Goal: Transaction & Acquisition: Purchase product/service

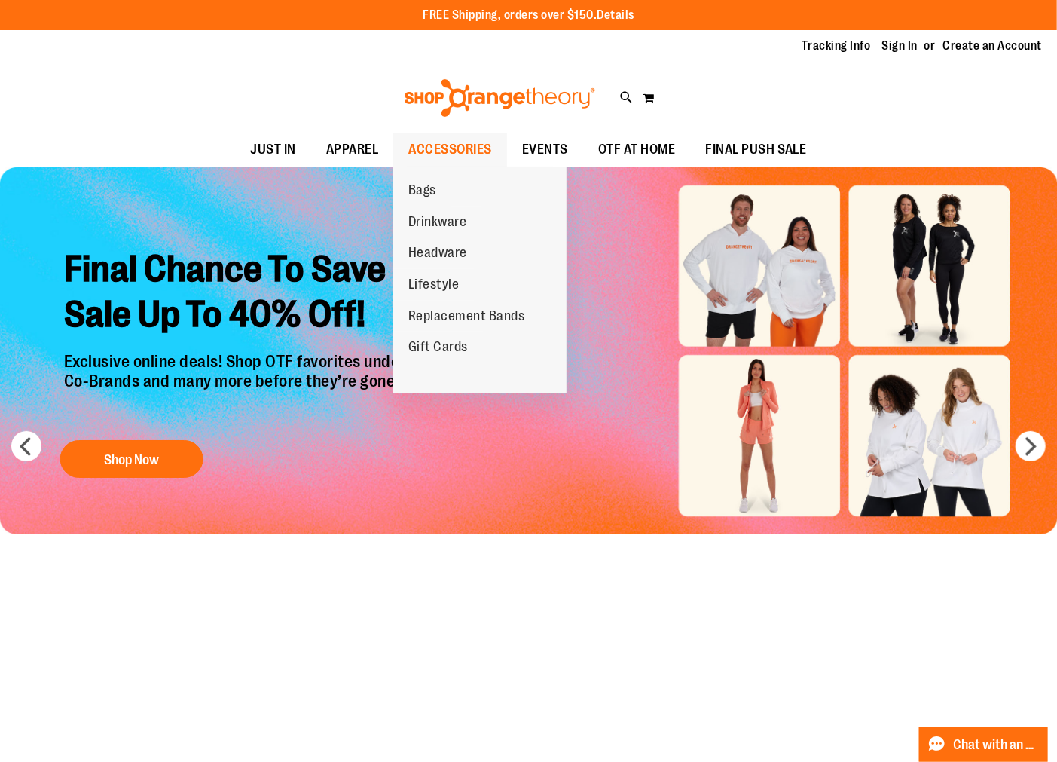
type input "**********"
click at [438, 145] on span "ACCESSORIES" at bounding box center [450, 150] width 84 height 34
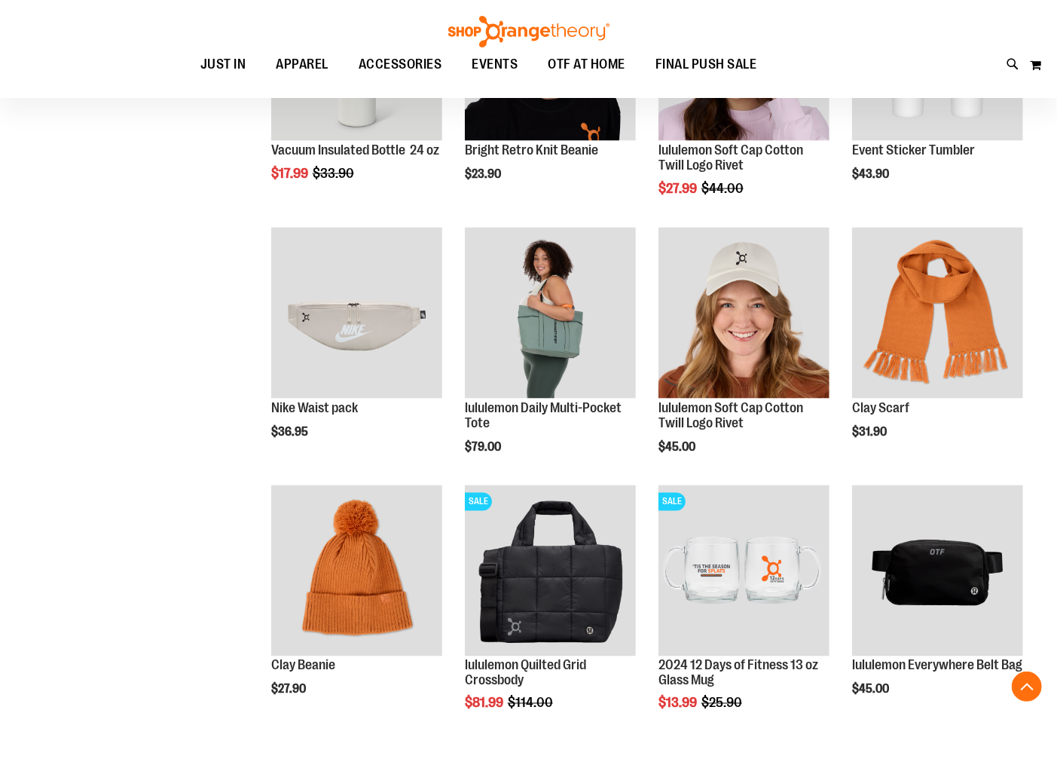
scroll to position [1171, 0]
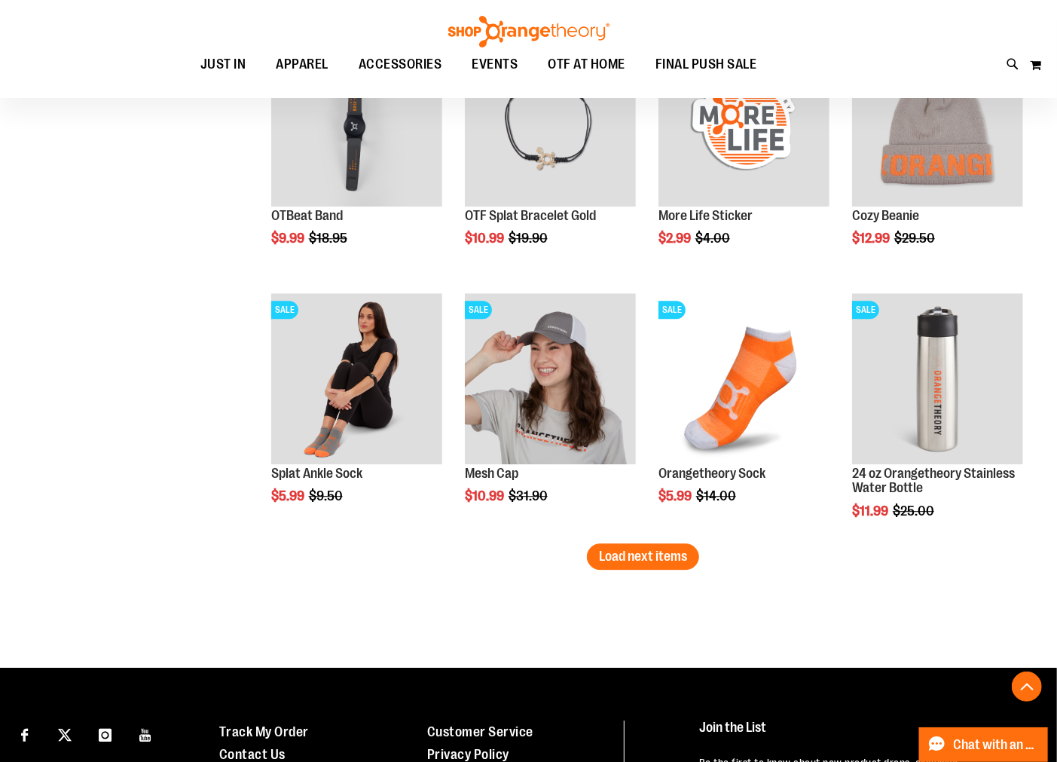
scroll to position [2176, 0]
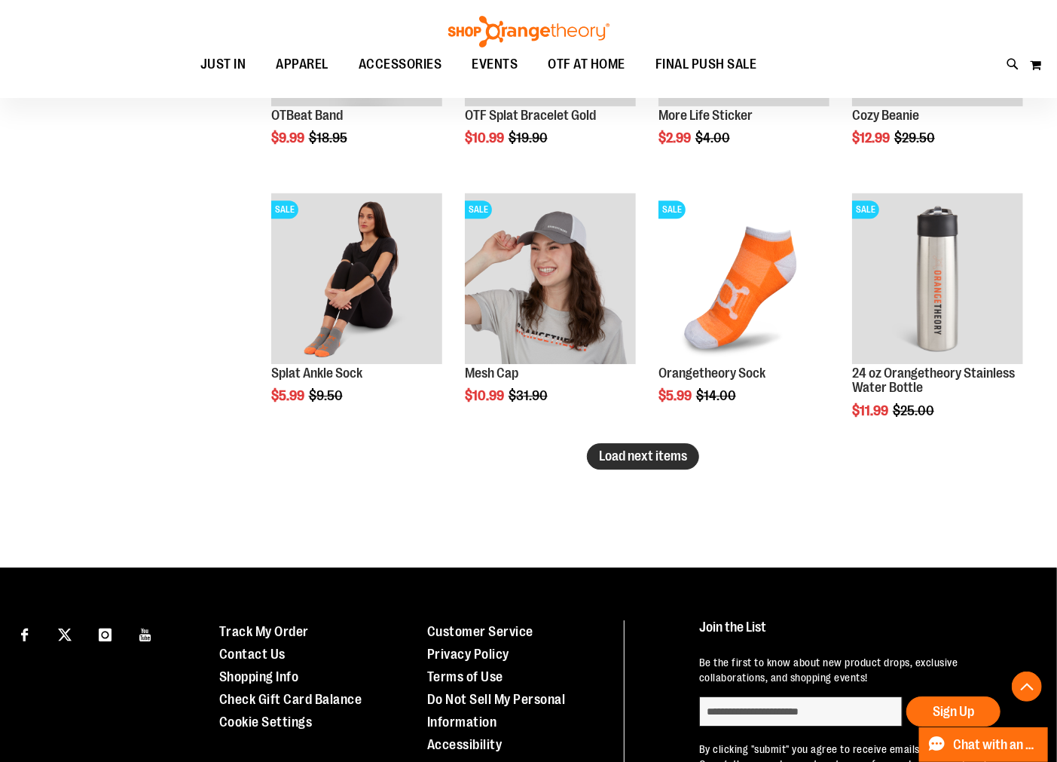
type input "**********"
click at [619, 454] on span "Load next items" at bounding box center [643, 455] width 88 height 15
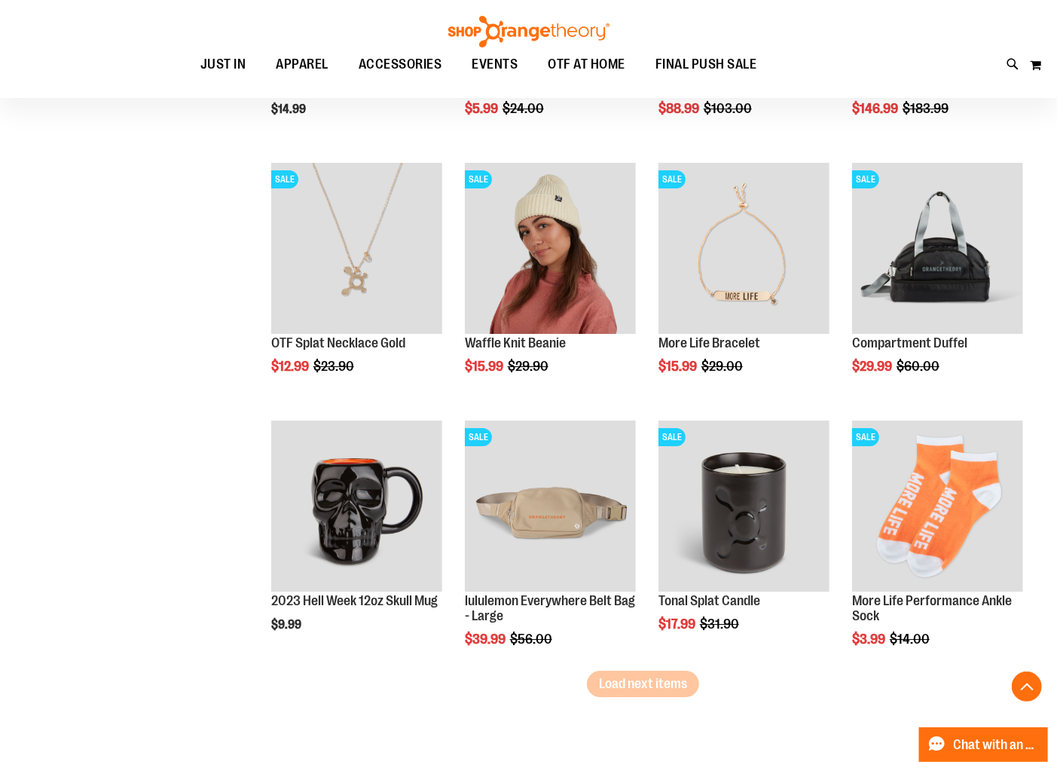
scroll to position [2762, 0]
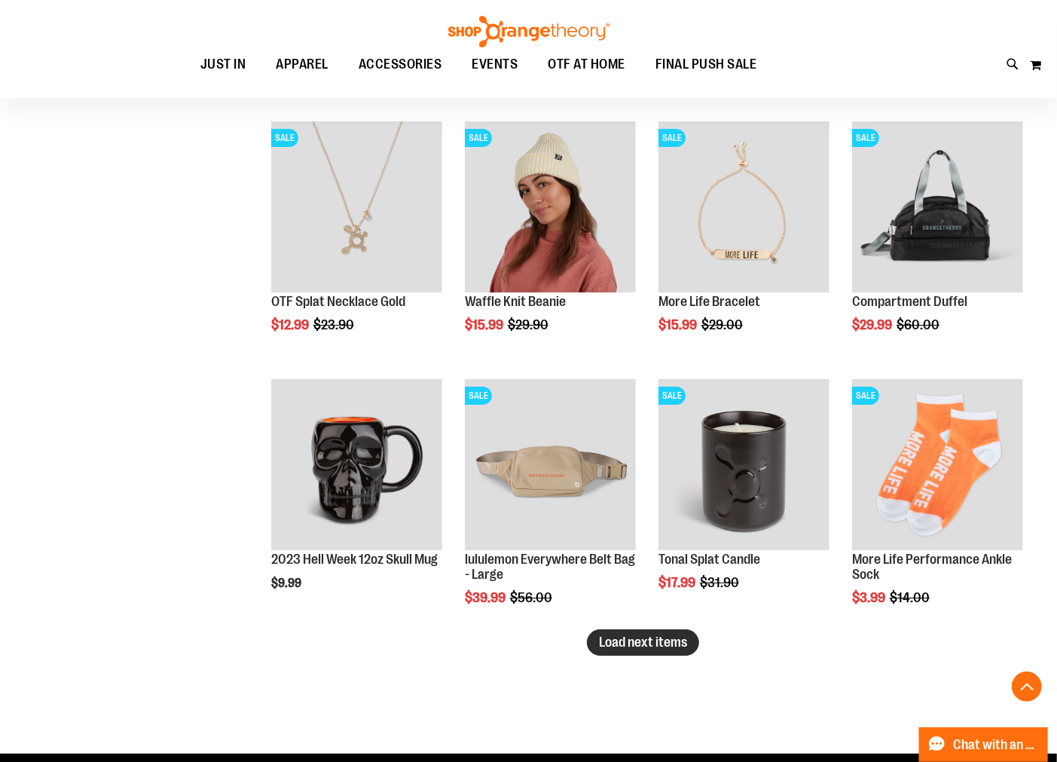
click at [618, 648] on span "Load next items" at bounding box center [643, 641] width 88 height 15
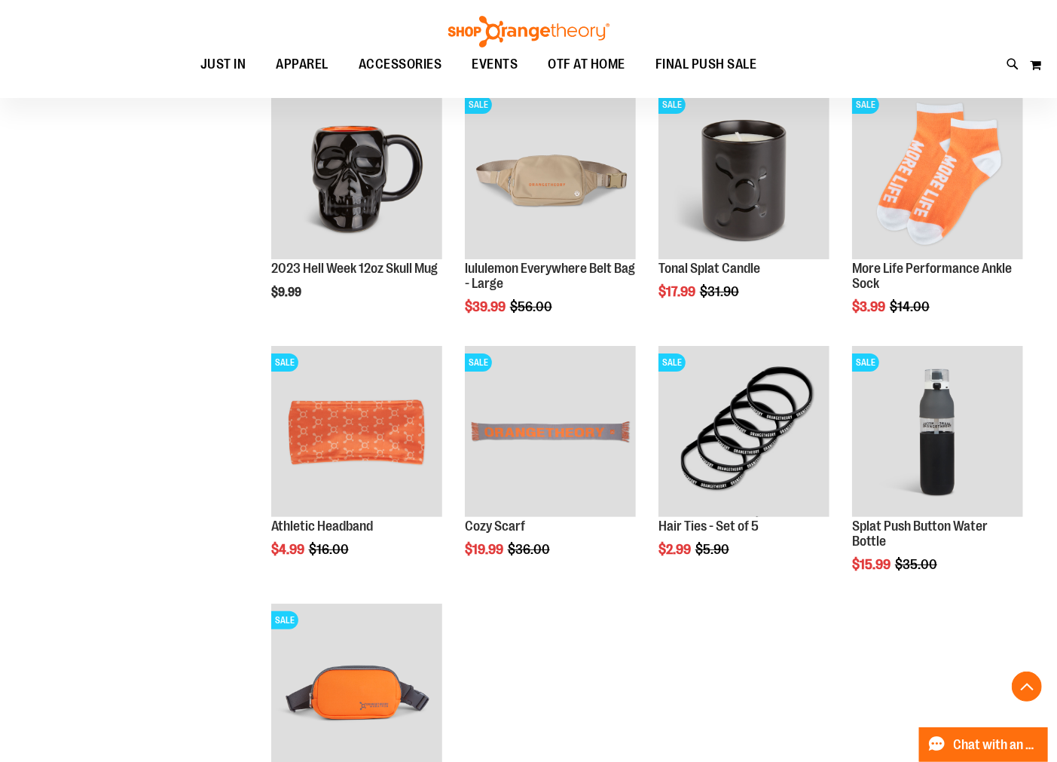
scroll to position [3013, 0]
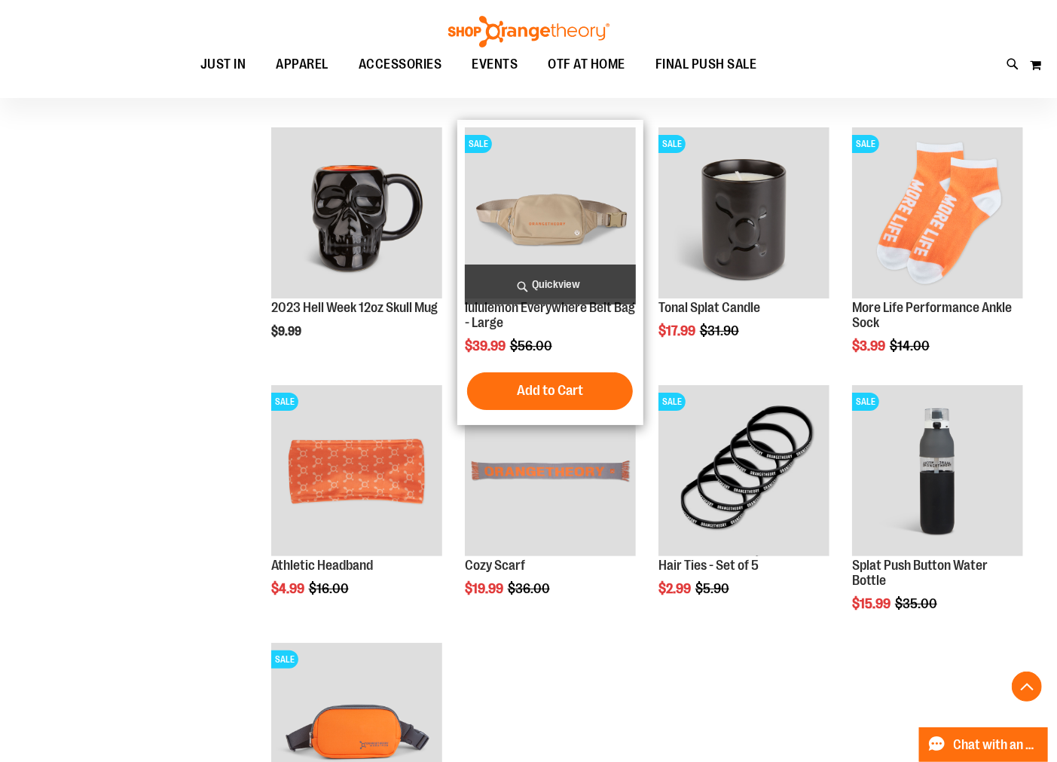
click at [535, 219] on img "product" at bounding box center [550, 212] width 171 height 171
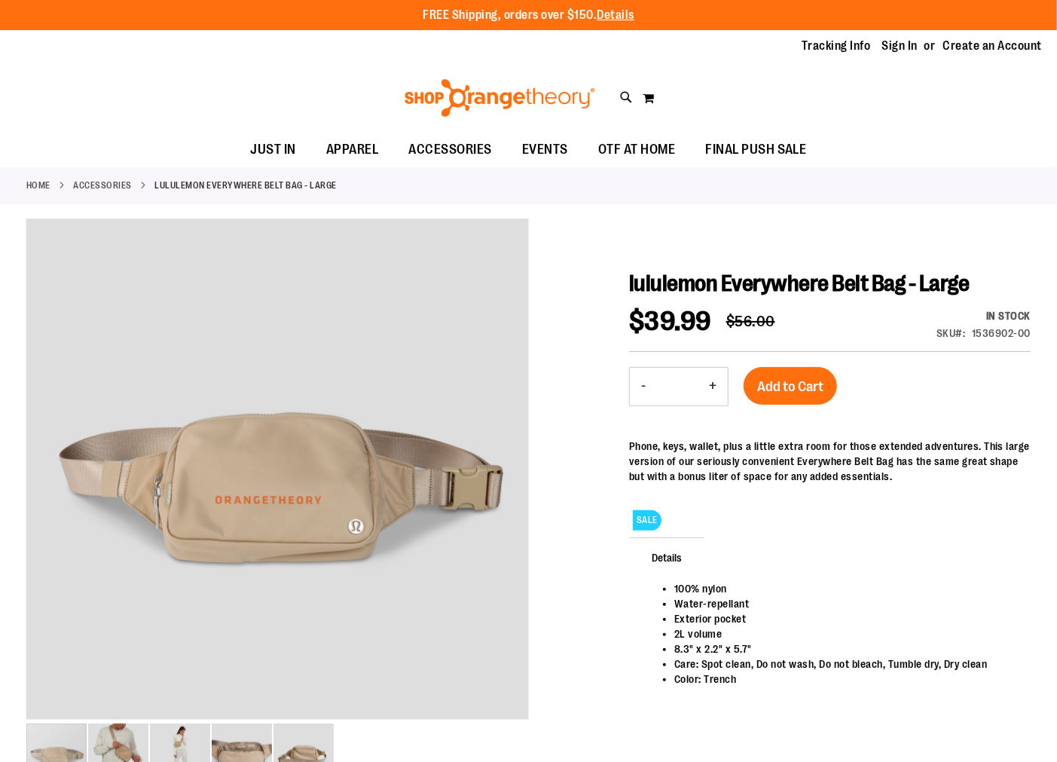
type input "**********"
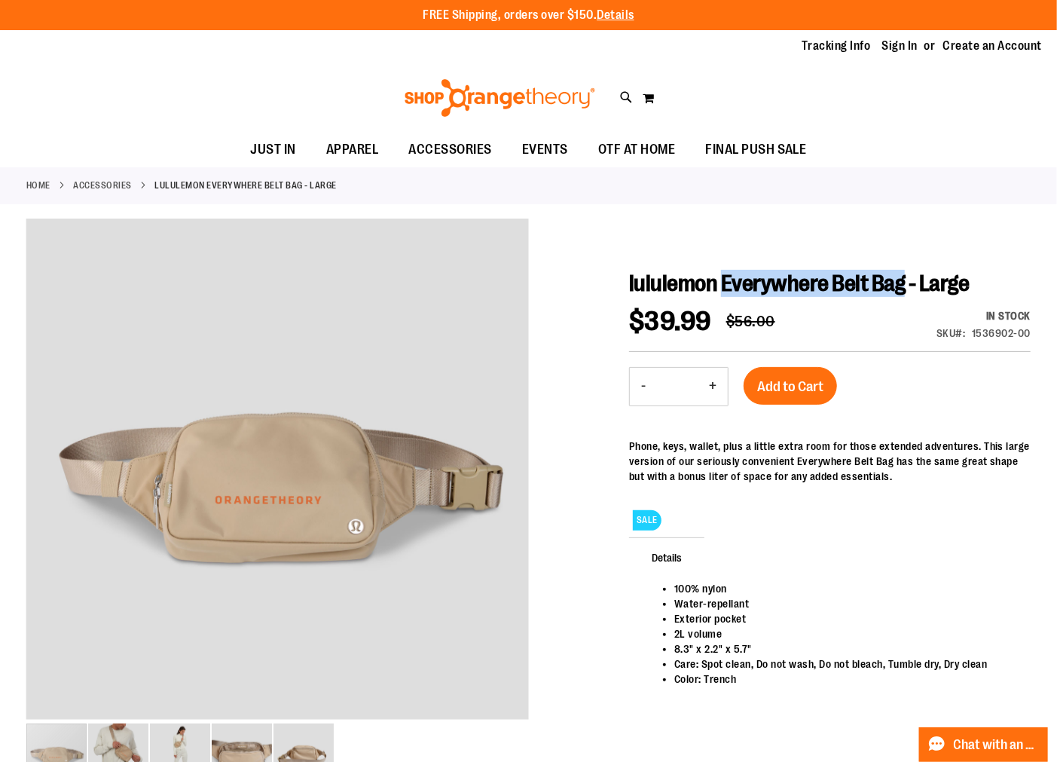
drag, startPoint x: 722, startPoint y: 280, endPoint x: 900, endPoint y: 292, distance: 178.9
click at [900, 292] on span "lululemon Everywhere Belt Bag - Large" at bounding box center [799, 283] width 340 height 26
click at [1003, 333] on div "1536902-00" at bounding box center [1001, 332] width 59 height 15
click at [1010, 332] on div "1536902-00" at bounding box center [1001, 332] width 59 height 15
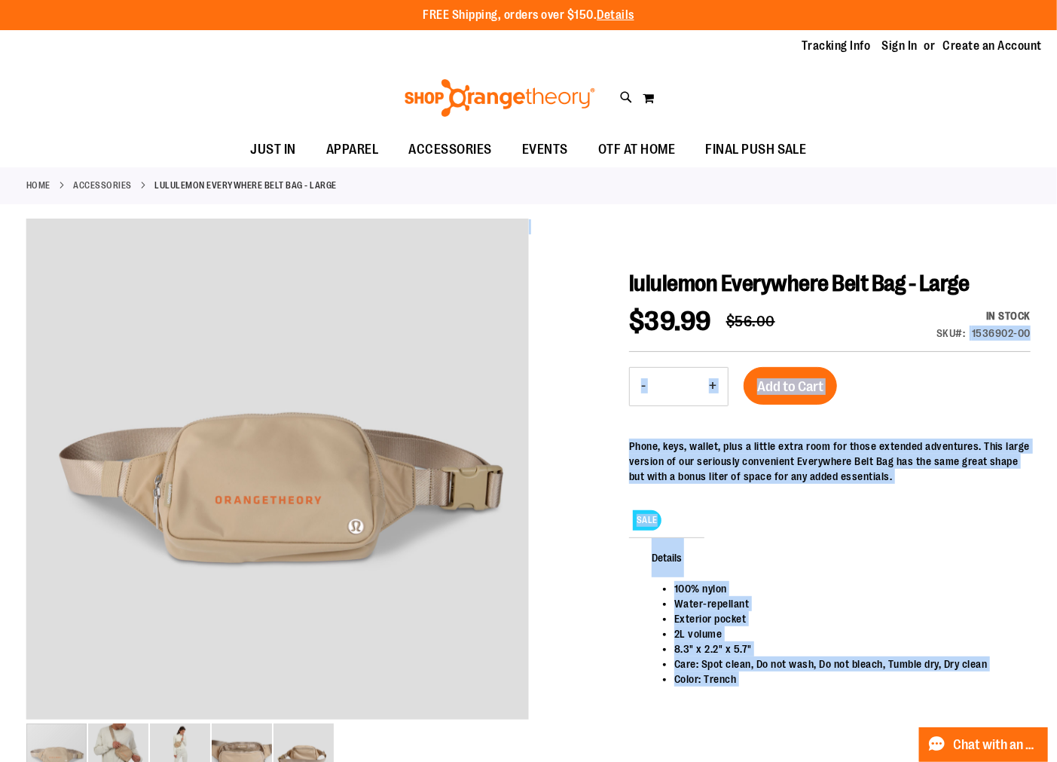
drag, startPoint x: 1018, startPoint y: 332, endPoint x: 970, endPoint y: 339, distance: 47.9
click at [970, 339] on main "lululemon Everywhere Belt Bag - Large Special Price $39.99 Regular Price $56.00…" at bounding box center [528, 749] width 1057 height 1074
click at [991, 231] on div at bounding box center [528, 511] width 1004 height 585
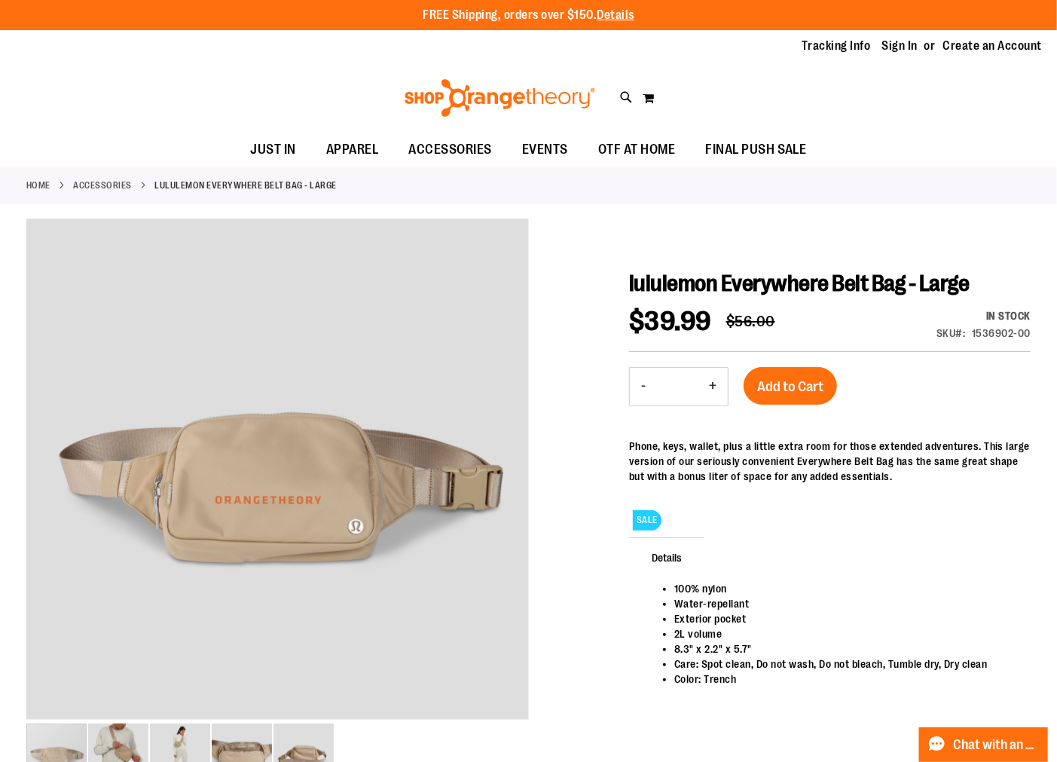
click at [991, 231] on div at bounding box center [528, 511] width 1004 height 585
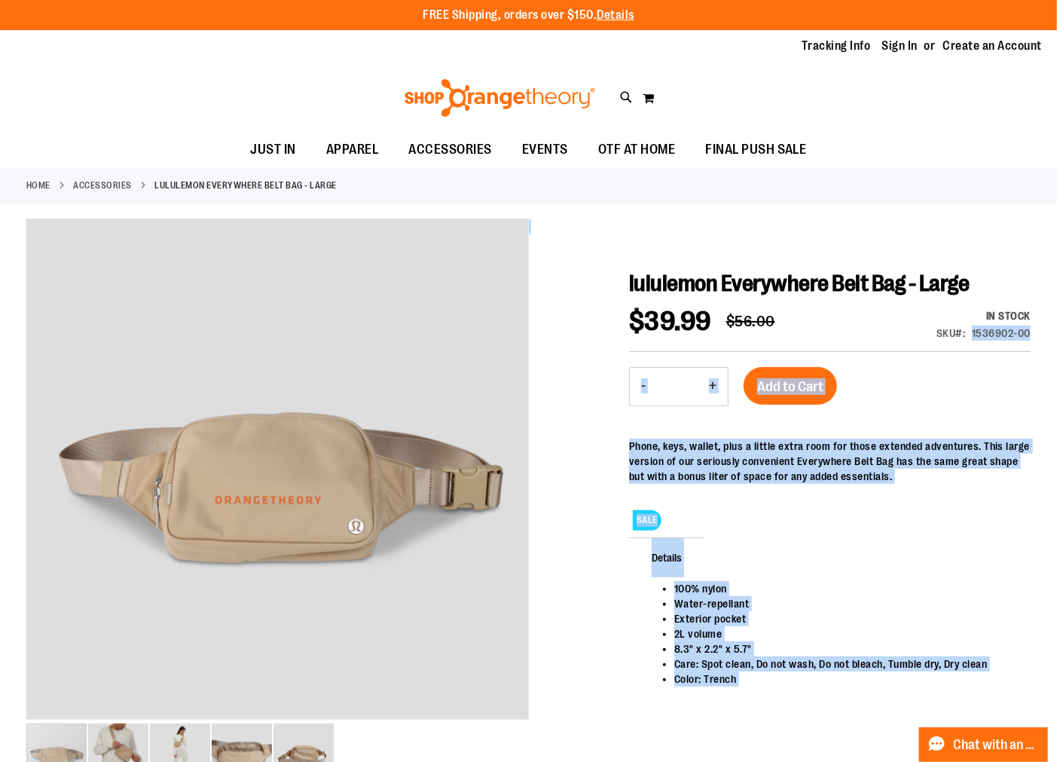
drag, startPoint x: 972, startPoint y: 331, endPoint x: 1035, endPoint y: 331, distance: 63.3
click at [1035, 331] on main "lululemon Everywhere Belt Bag - Large Special Price $39.99 Regular Price $56.00…" at bounding box center [528, 749] width 1057 height 1074
click at [1005, 330] on div "1536902-00" at bounding box center [1001, 332] width 59 height 15
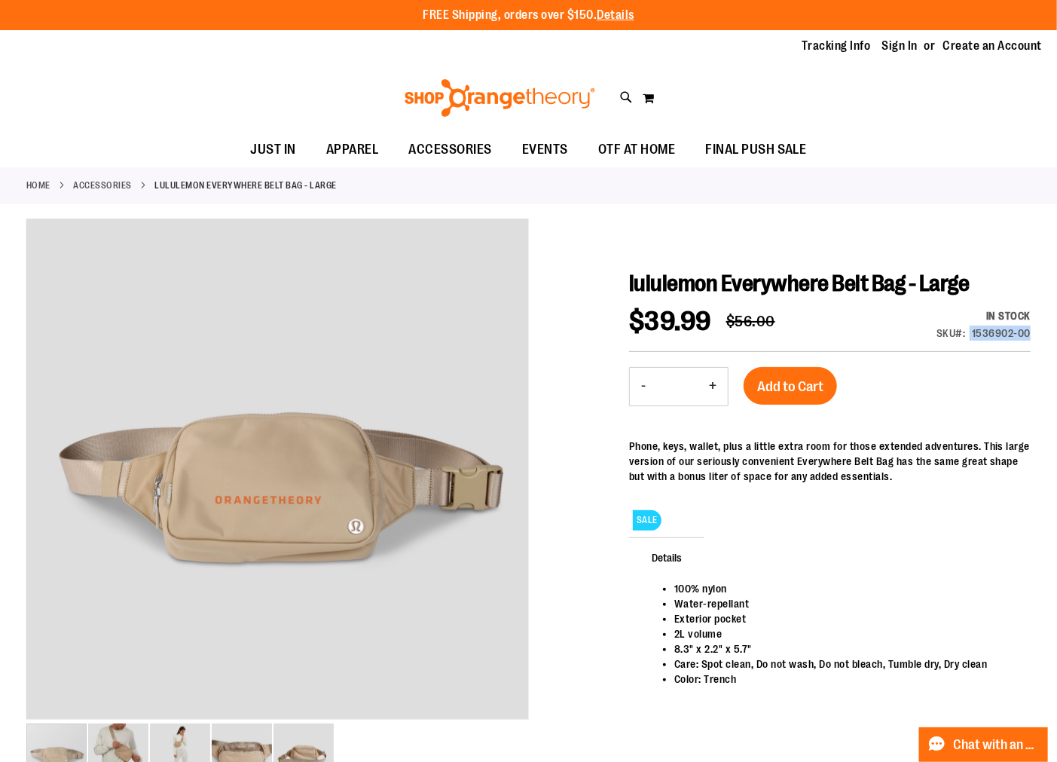
drag, startPoint x: 970, startPoint y: 330, endPoint x: 1027, endPoint y: 331, distance: 57.3
click at [1027, 331] on div "SKU 1536902-00" at bounding box center [983, 332] width 94 height 15
copy div "1536902-00"
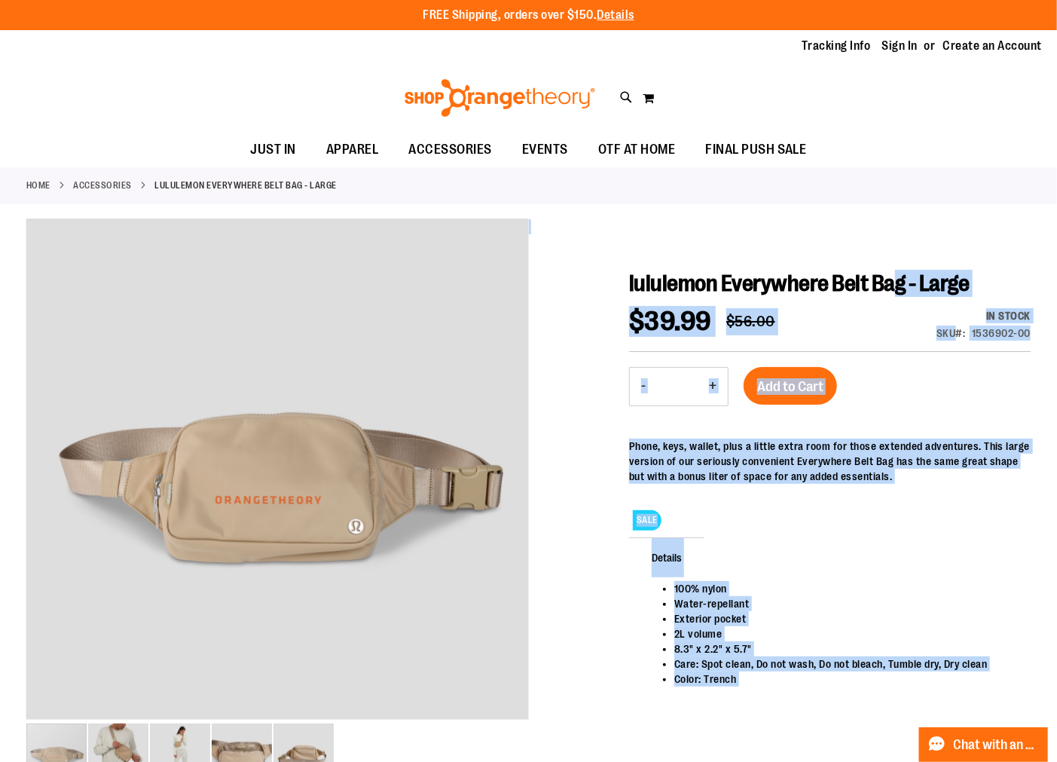
drag, startPoint x: 615, startPoint y: 283, endPoint x: 894, endPoint y: 277, distance: 278.8
click at [894, 277] on div "lululemon Everywhere Belt Bag - Large Special Price $39.99 Regular Price $56.00…" at bounding box center [528, 748] width 1004 height 1059
click at [894, 277] on span "lululemon Everywhere Belt Bag - Large" at bounding box center [799, 283] width 340 height 26
drag, startPoint x: 905, startPoint y: 277, endPoint x: 627, endPoint y: 271, distance: 278.8
click at [627, 271] on div "lululemon Everywhere Belt Bag - Large Special Price $39.99 Regular Price $56.00…" at bounding box center [528, 748] width 1004 height 1059
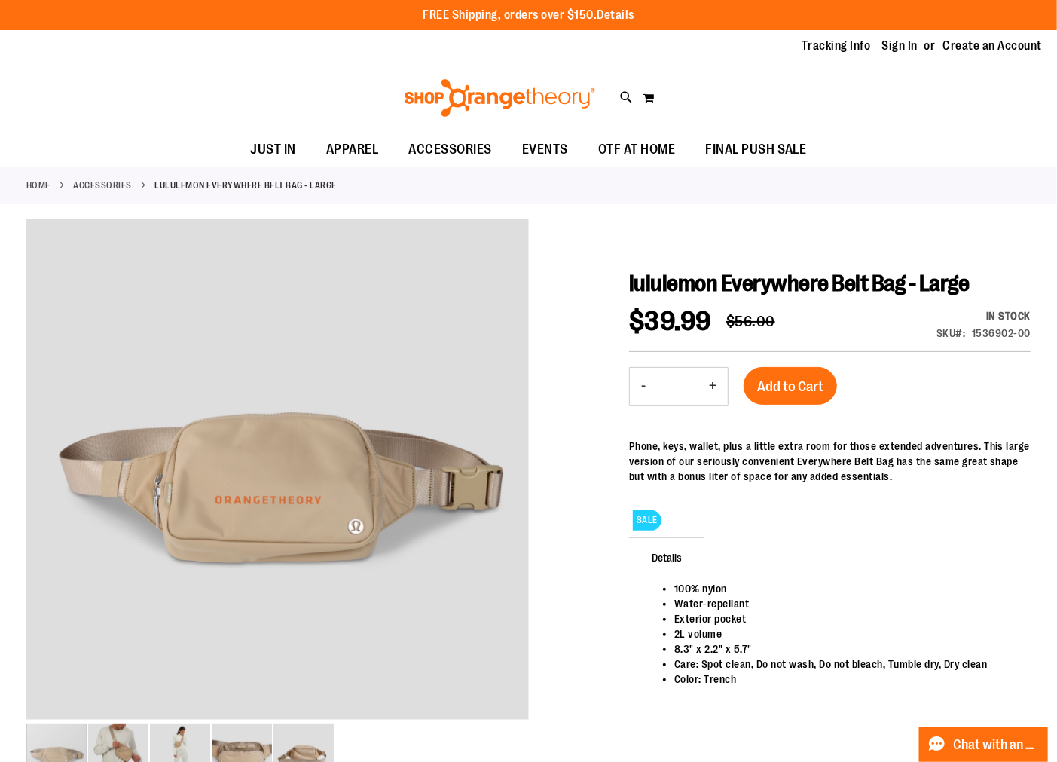
click at [649, 270] on span "lululemon Everywhere Belt Bag - Large" at bounding box center [799, 283] width 340 height 26
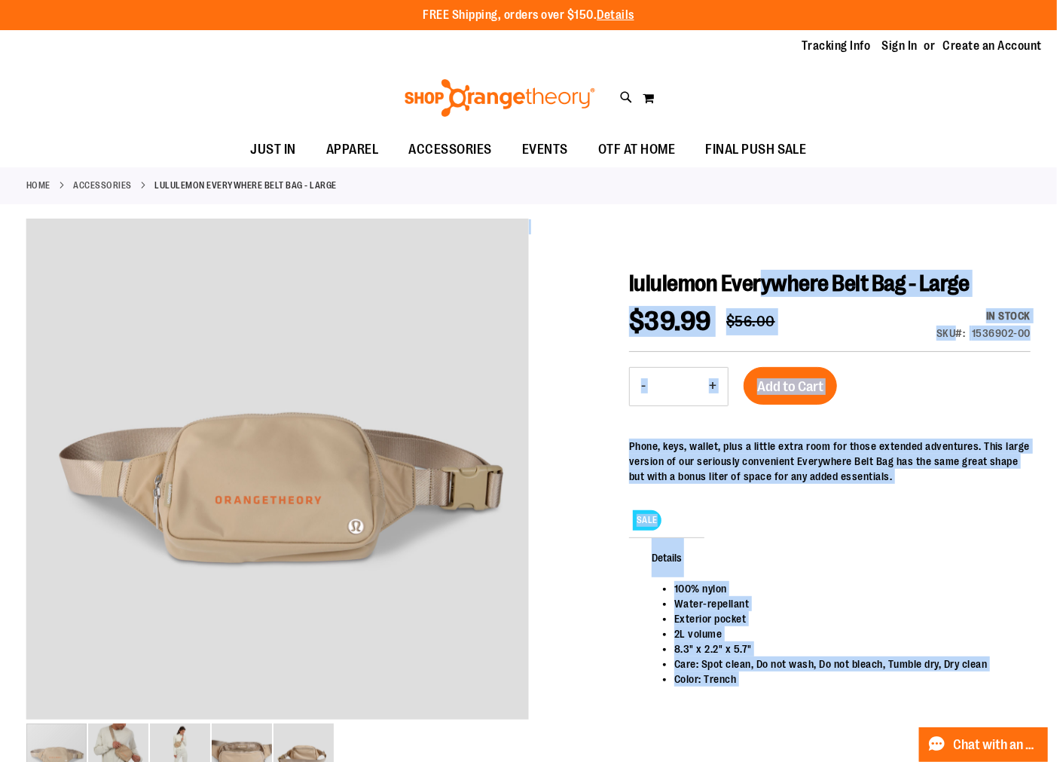
drag, startPoint x: 627, startPoint y: 276, endPoint x: 762, endPoint y: 282, distance: 134.2
click at [762, 282] on div "lululemon Everywhere Belt Bag - Large Special Price $39.99 Regular Price $56.00…" at bounding box center [528, 748] width 1004 height 1059
click at [762, 282] on span "lululemon Everywhere Belt Bag - Large" at bounding box center [799, 283] width 340 height 26
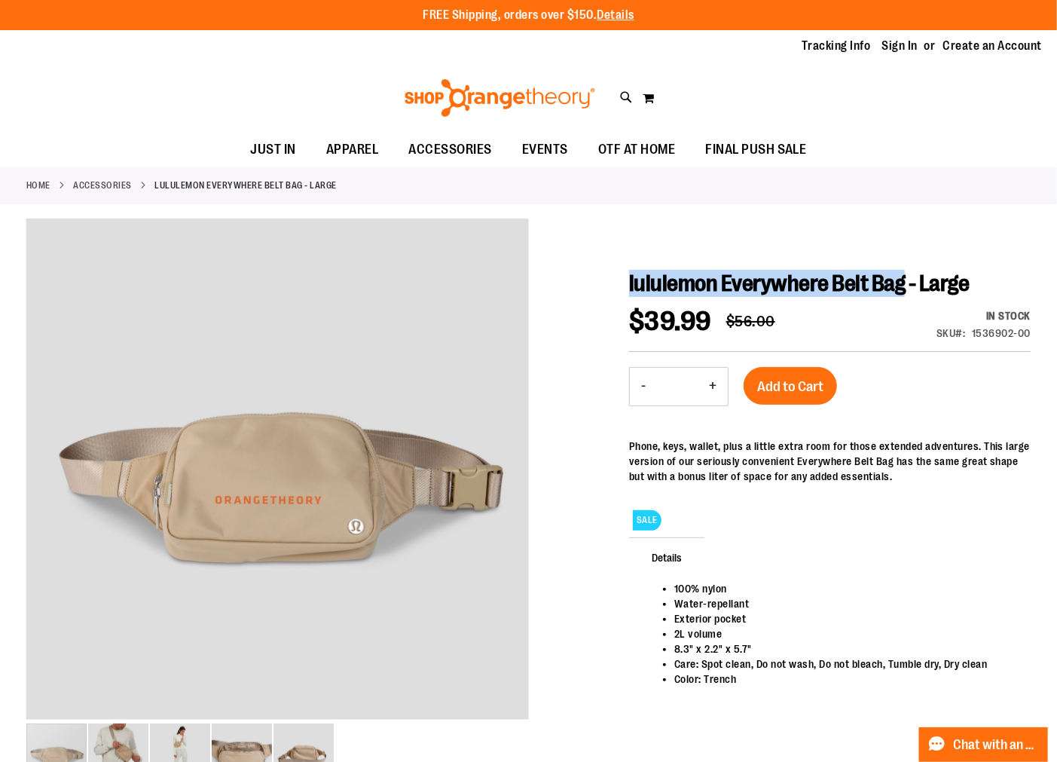
drag, startPoint x: 899, startPoint y: 282, endPoint x: 630, endPoint y: 276, distance: 269.0
click at [630, 276] on span "lululemon Everywhere Belt Bag - Large" at bounding box center [799, 283] width 340 height 26
copy span "lululemon Everywhere Belt Bag"
click at [893, 322] on div "Special Price $39.99 Regular Price $56.00 In stock SKU 1536902-00" at bounding box center [830, 330] width 402 height 44
